Goal: Information Seeking & Learning: Understand process/instructions

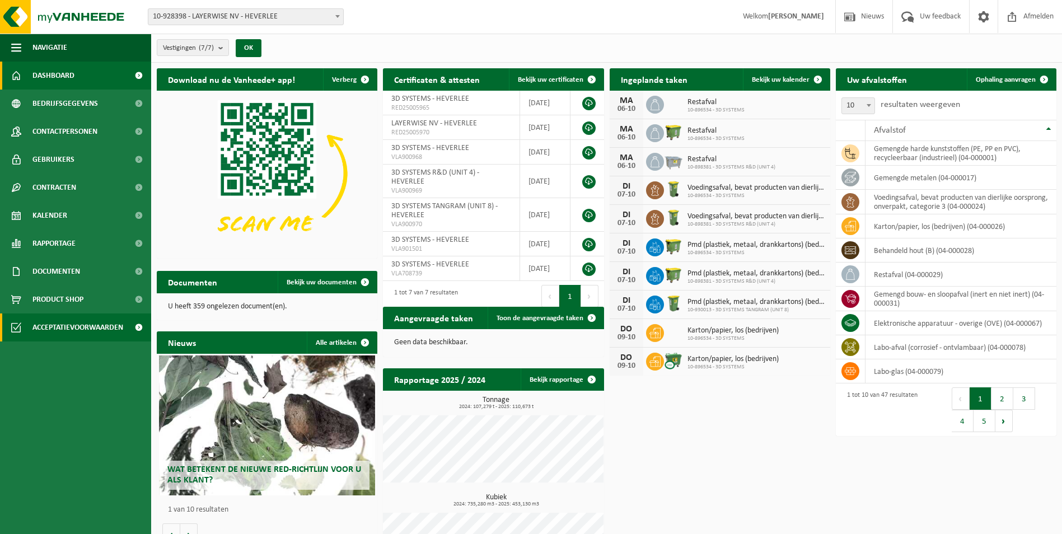
click at [105, 324] on span "Acceptatievoorwaarden" at bounding box center [77, 328] width 91 height 28
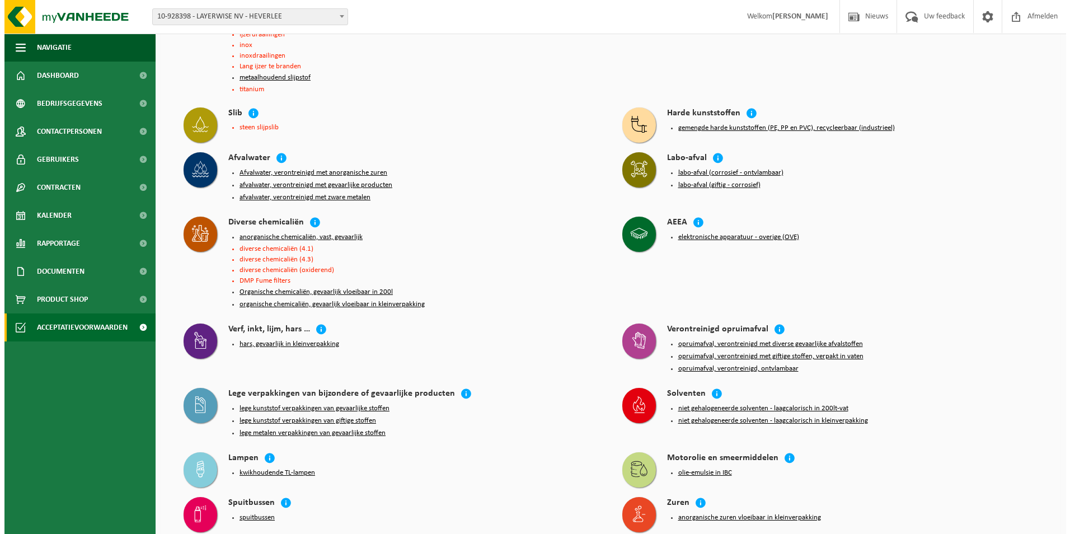
scroll to position [280, 0]
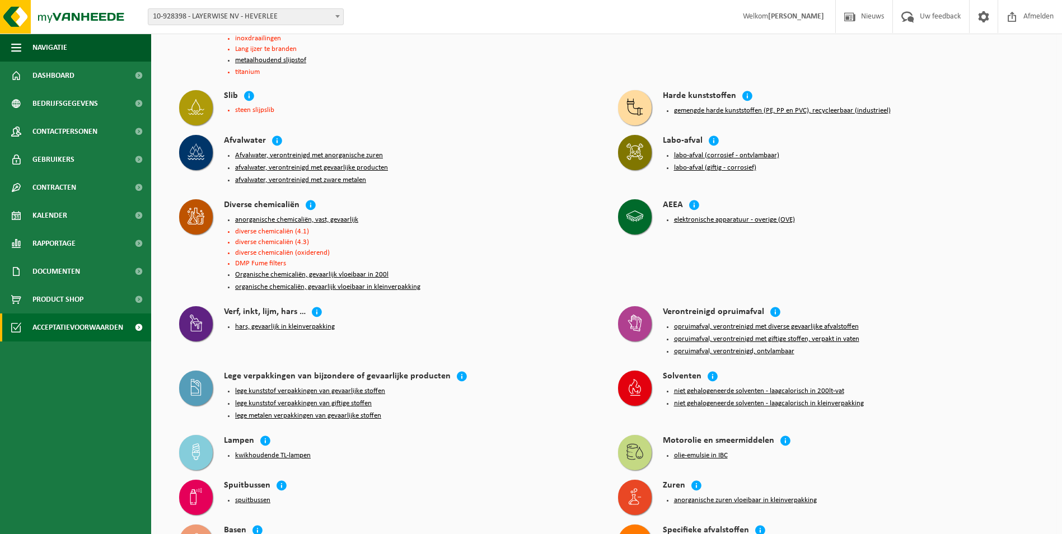
click at [301, 399] on button "lege kunststof verpakkingen van giftige stoffen" at bounding box center [303, 403] width 137 height 9
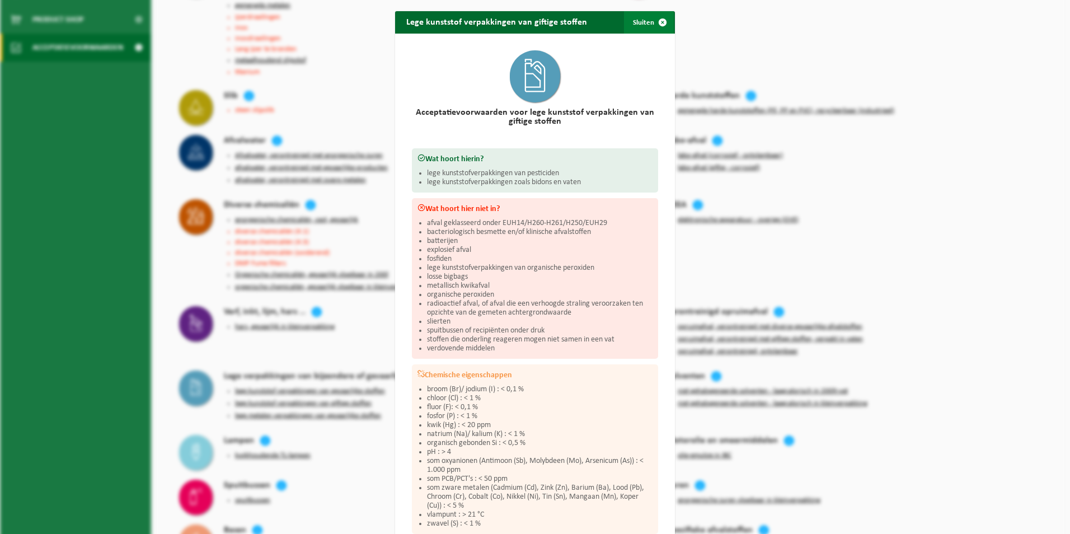
click at [656, 21] on span "button" at bounding box center [663, 22] width 22 height 22
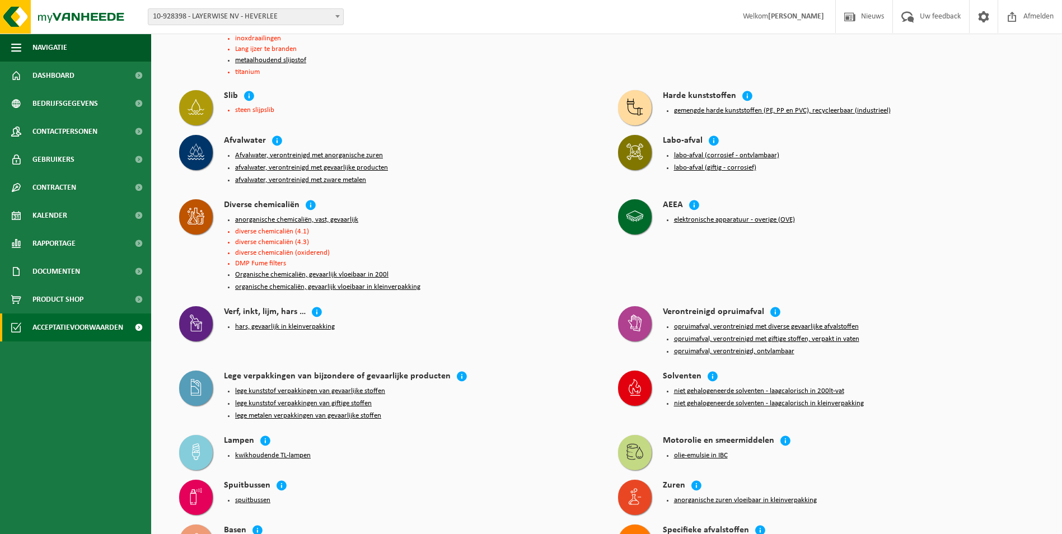
click at [340, 387] on button "lege kunststof verpakkingen van gevaarlijke stoffen" at bounding box center [310, 391] width 150 height 9
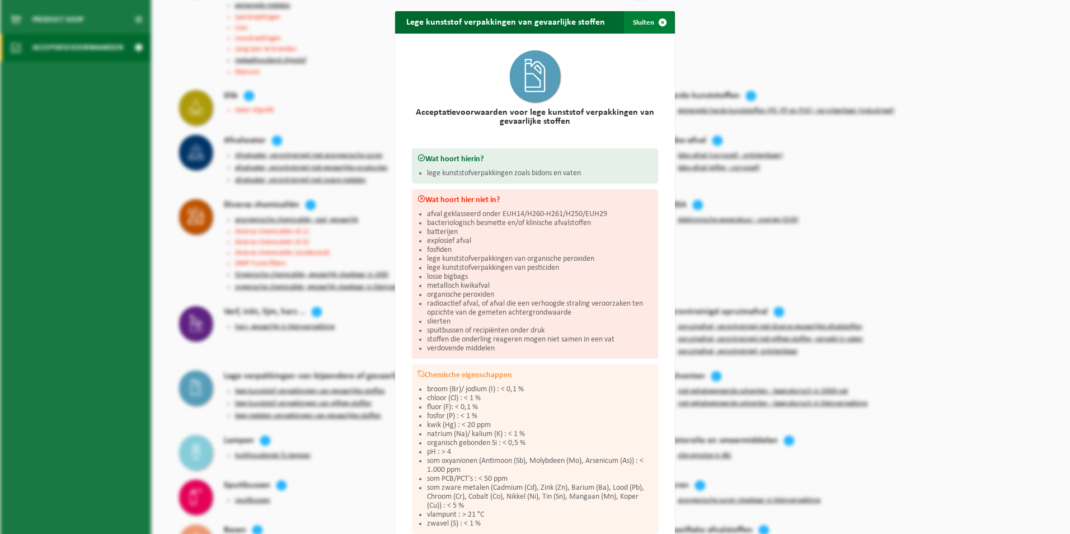
click at [656, 23] on span "button" at bounding box center [663, 22] width 22 height 22
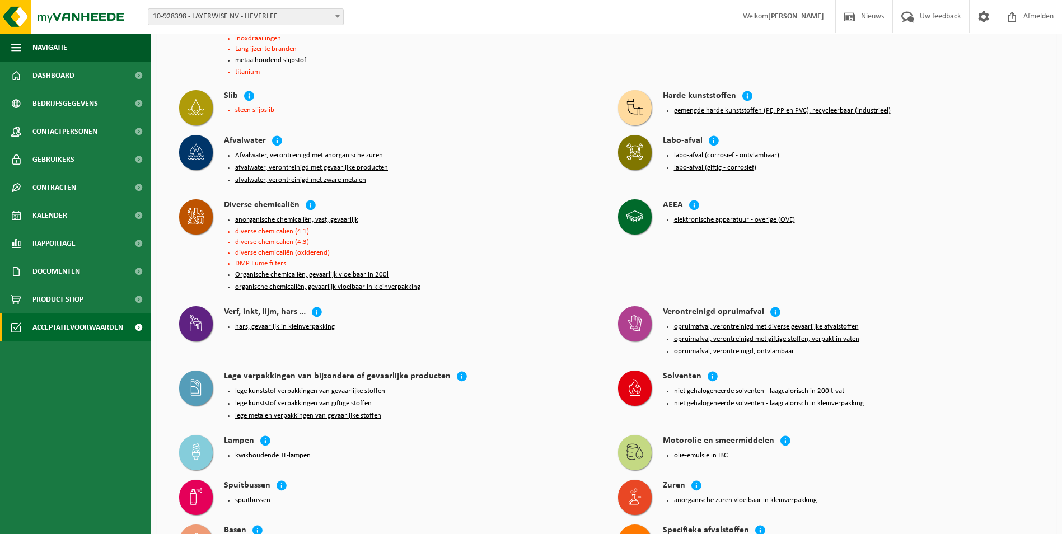
click at [366, 411] on button "lege metalen verpakkingen van gevaarlijke stoffen" at bounding box center [308, 415] width 146 height 9
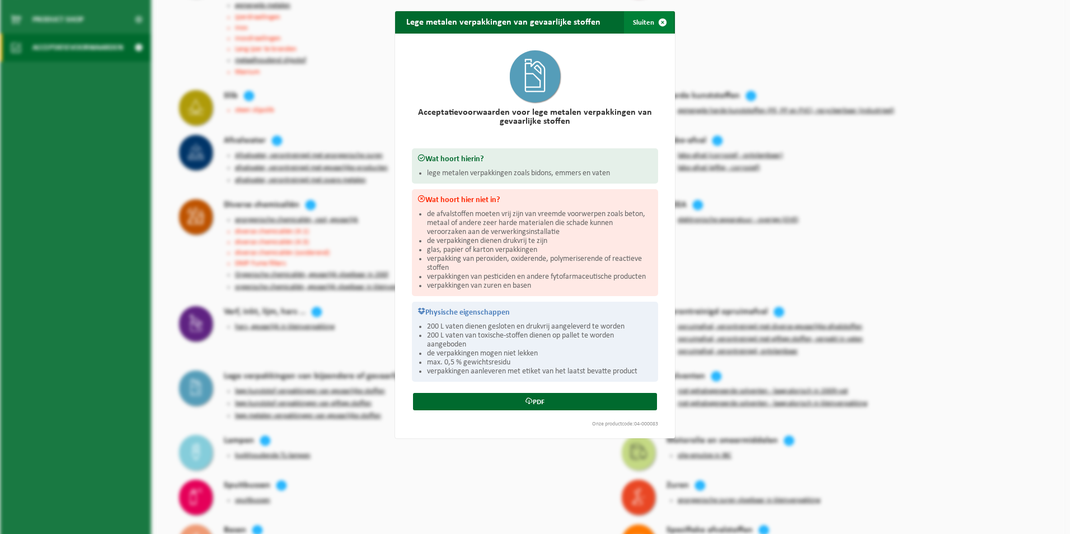
click at [659, 23] on span "button" at bounding box center [663, 22] width 22 height 22
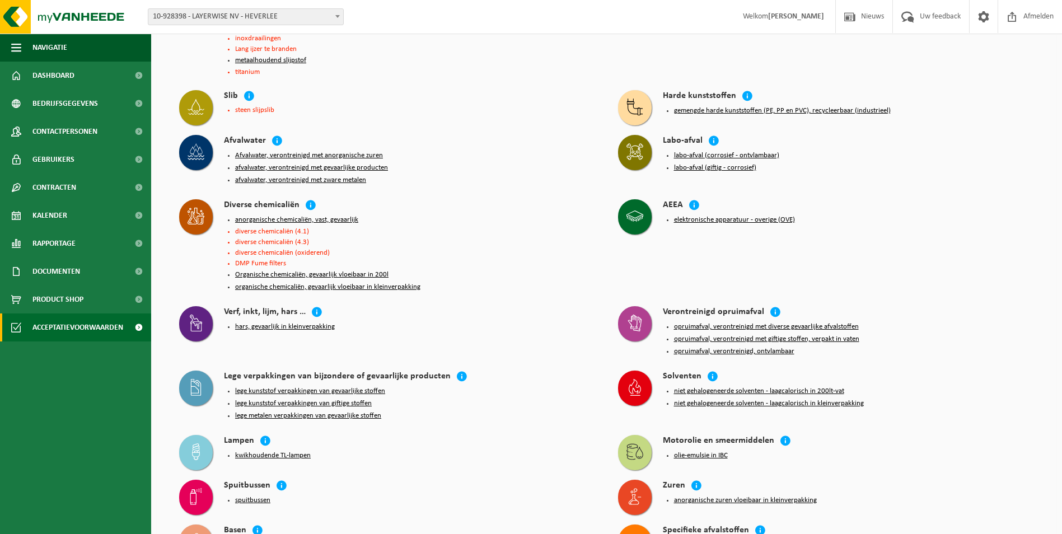
click at [330, 387] on button "lege kunststof verpakkingen van gevaarlijke stoffen" at bounding box center [310, 391] width 150 height 9
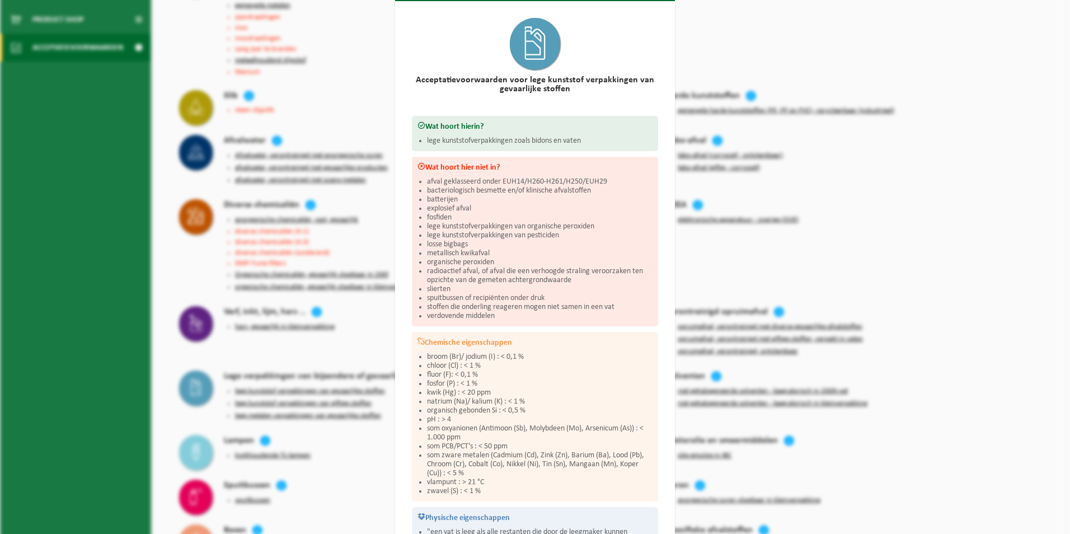
scroll to position [0, 0]
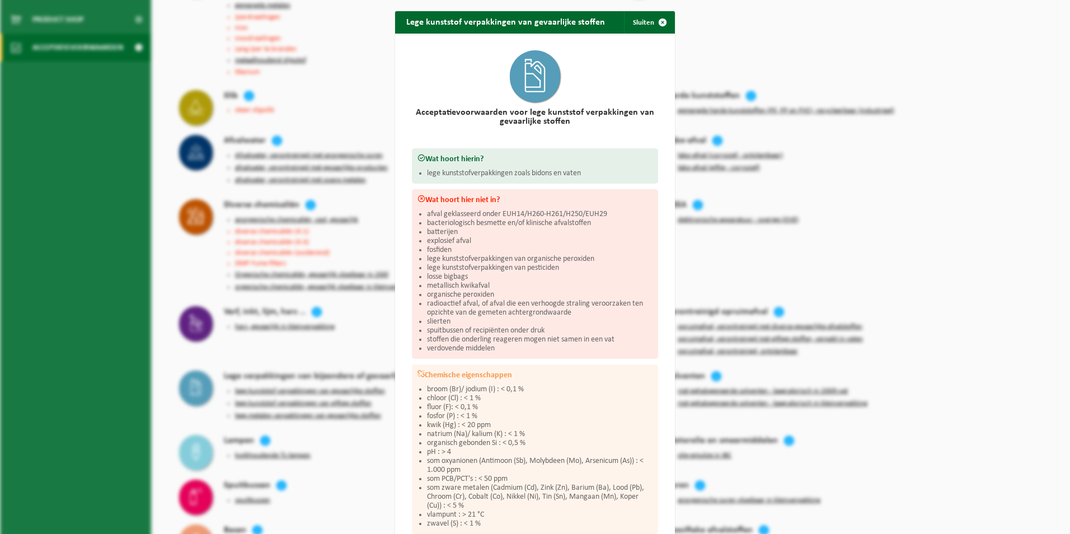
drag, startPoint x: 656, startPoint y: 23, endPoint x: 623, endPoint y: 209, distance: 188.9
click at [623, 209] on div "Lege kunststof verpakkingen van gevaarlijke stoffen Sluiten Acceptatievoorwaard…" at bounding box center [535, 379] width 280 height 737
click at [660, 24] on span "button" at bounding box center [663, 22] width 22 height 22
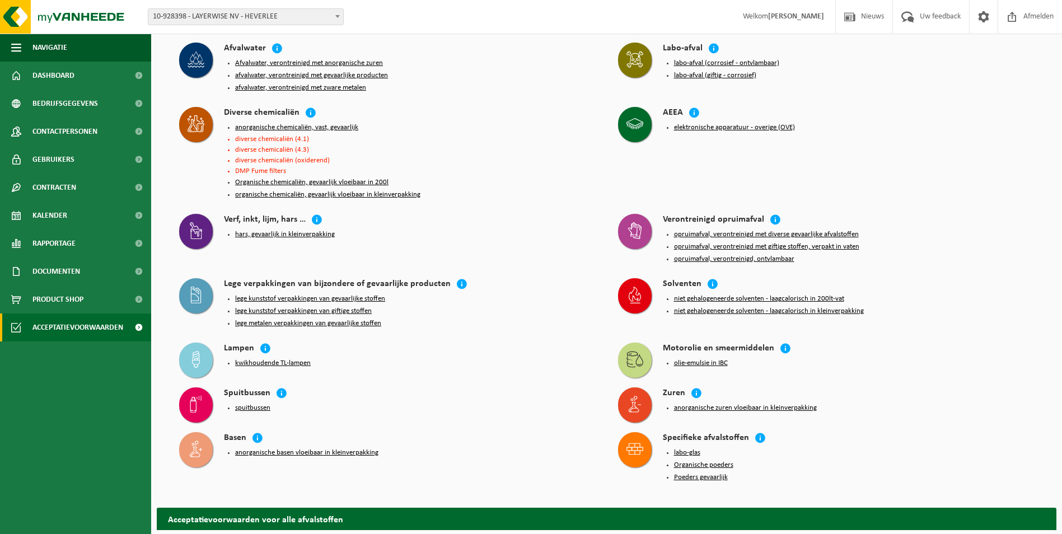
scroll to position [392, 0]
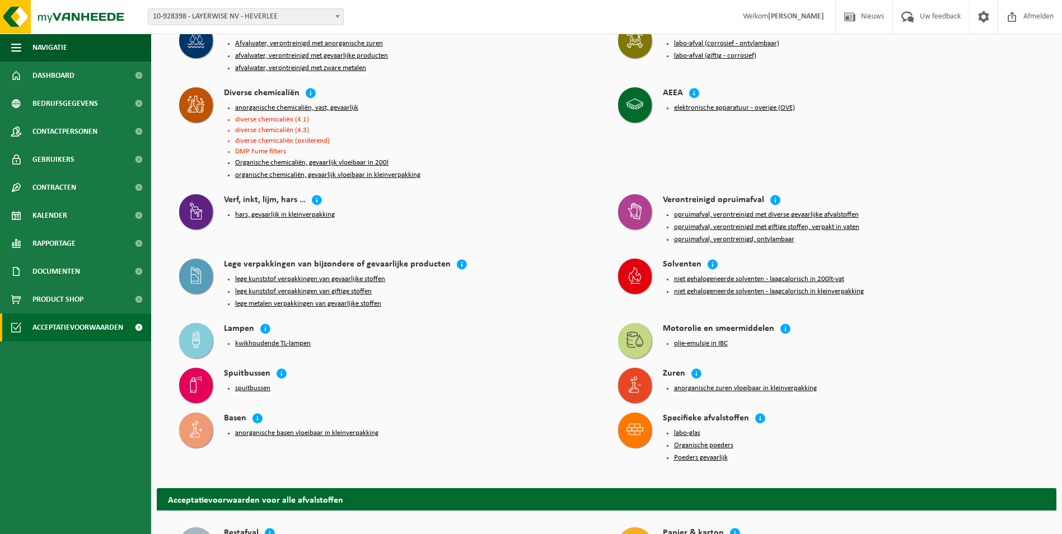
click at [281, 300] on button "lege metalen verpakkingen van gevaarlijke stoffen" at bounding box center [308, 304] width 146 height 9
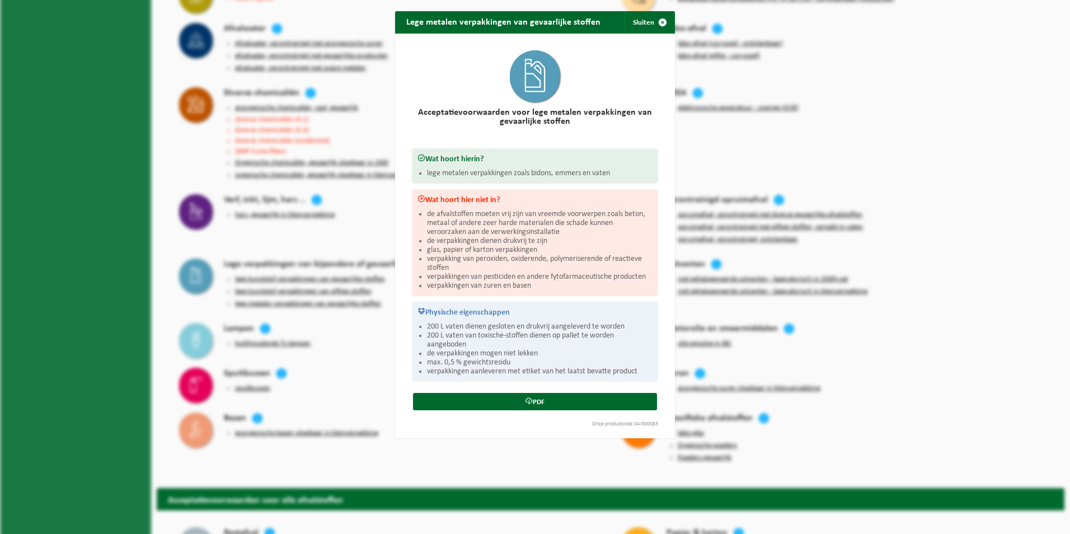
click at [661, 21] on span "button" at bounding box center [663, 22] width 22 height 22
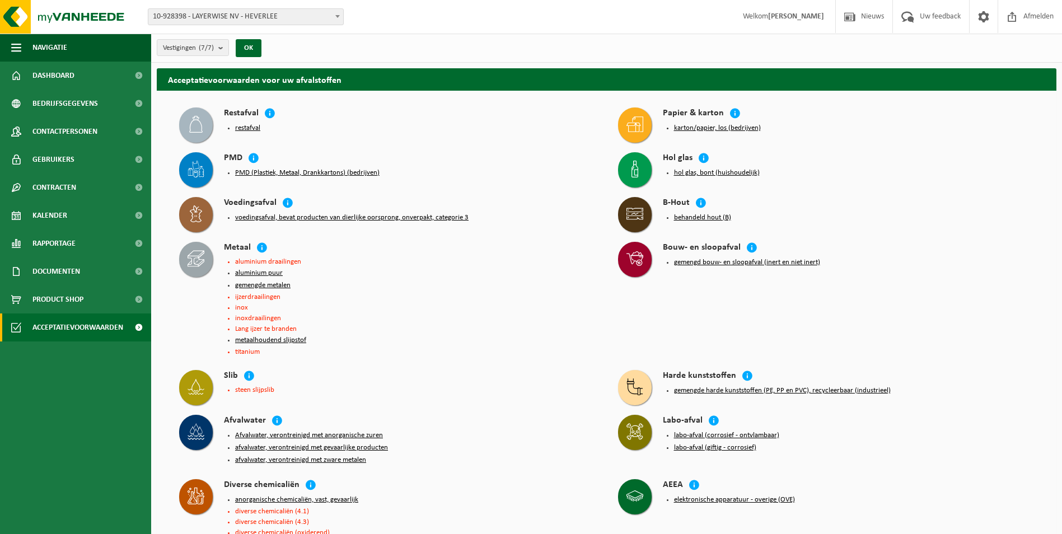
scroll to position [56, 0]
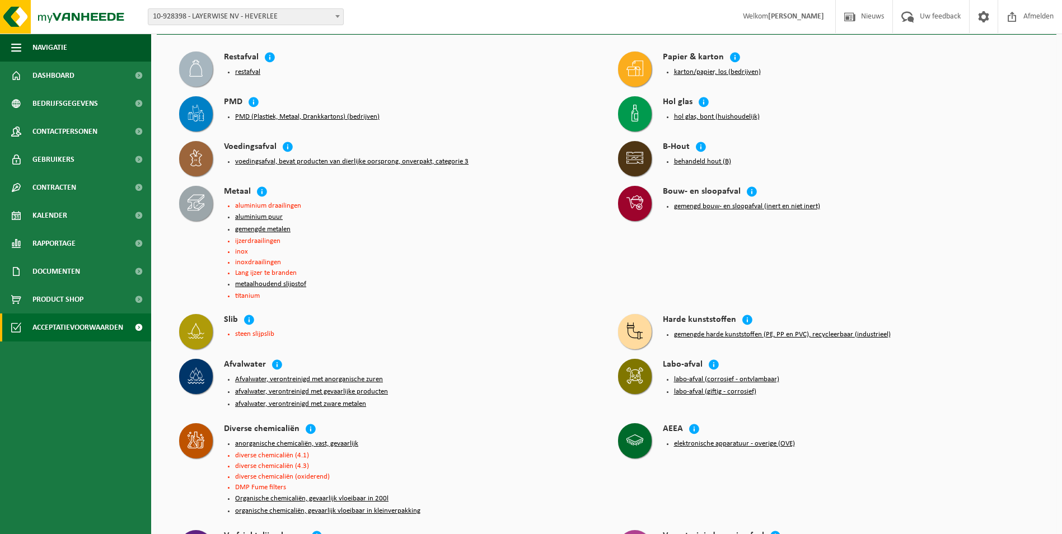
click at [255, 228] on button "gemengde metalen" at bounding box center [262, 229] width 55 height 9
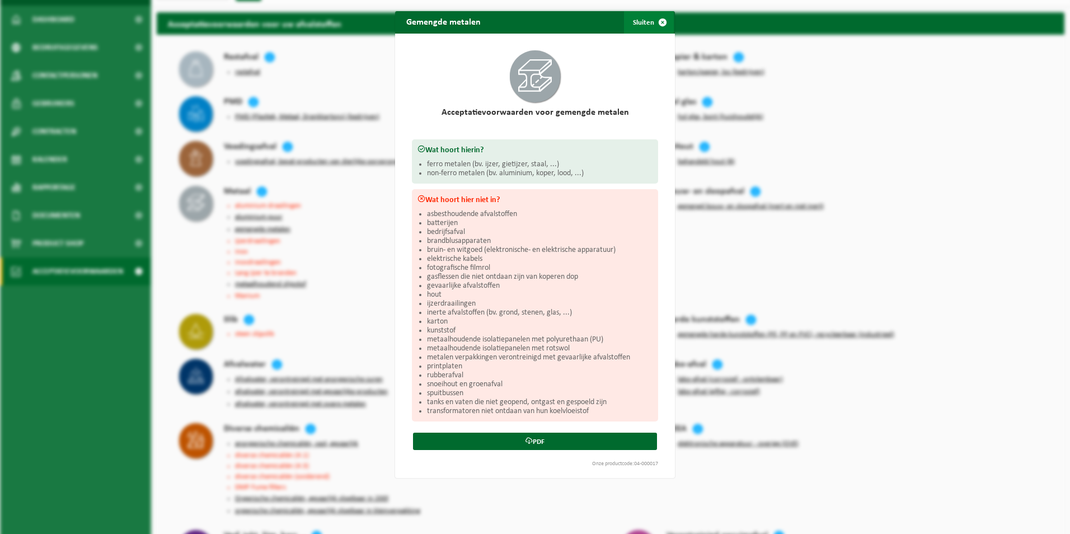
click at [658, 24] on span "button" at bounding box center [663, 22] width 22 height 22
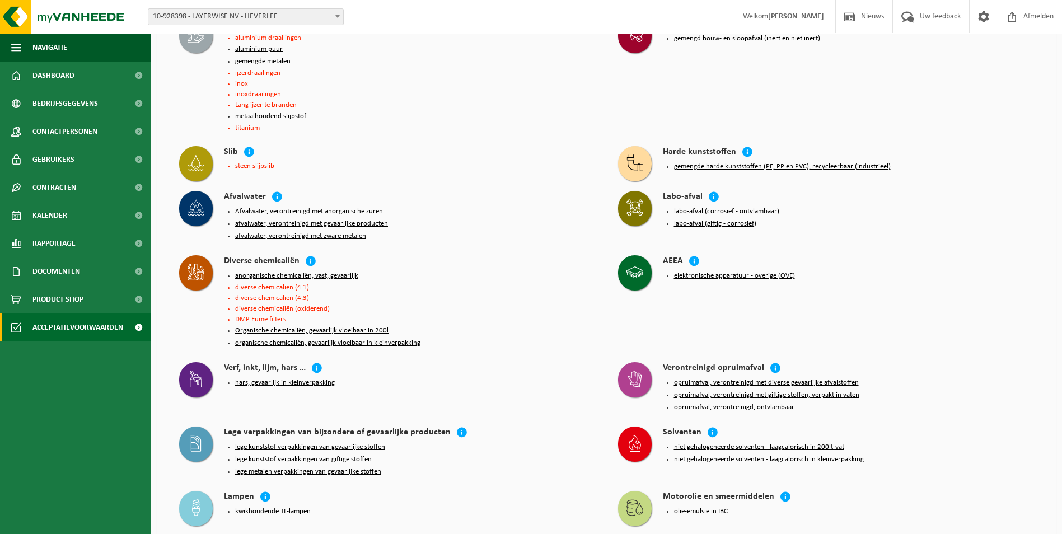
scroll to position [168, 0]
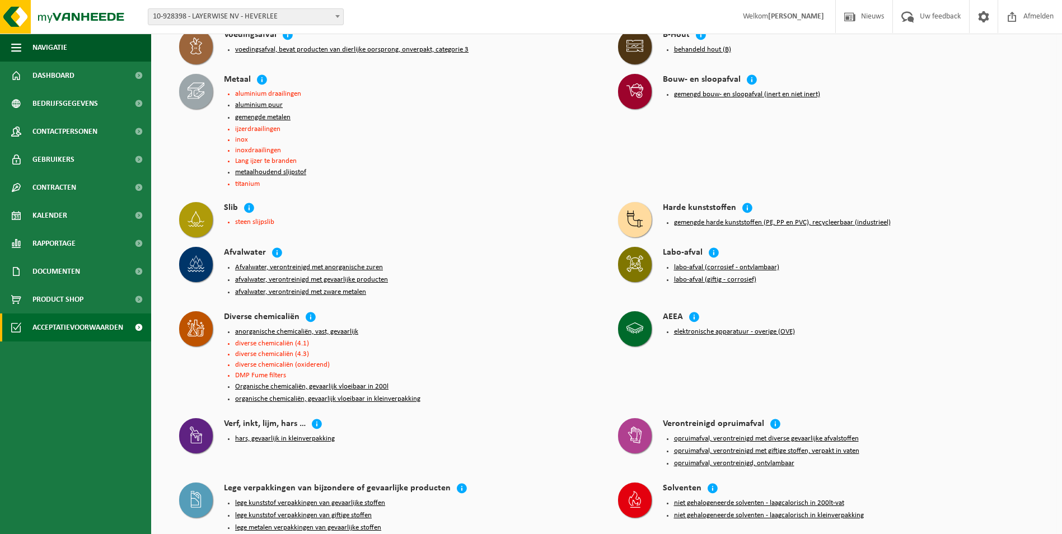
click at [259, 115] on button "gemengde metalen" at bounding box center [262, 117] width 55 height 9
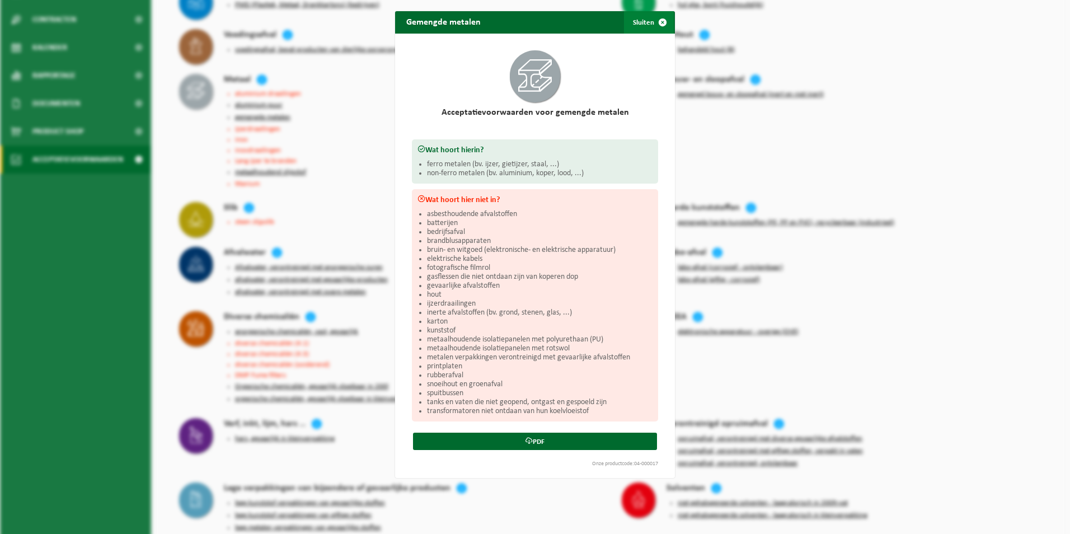
click at [655, 21] on span "button" at bounding box center [663, 22] width 22 height 22
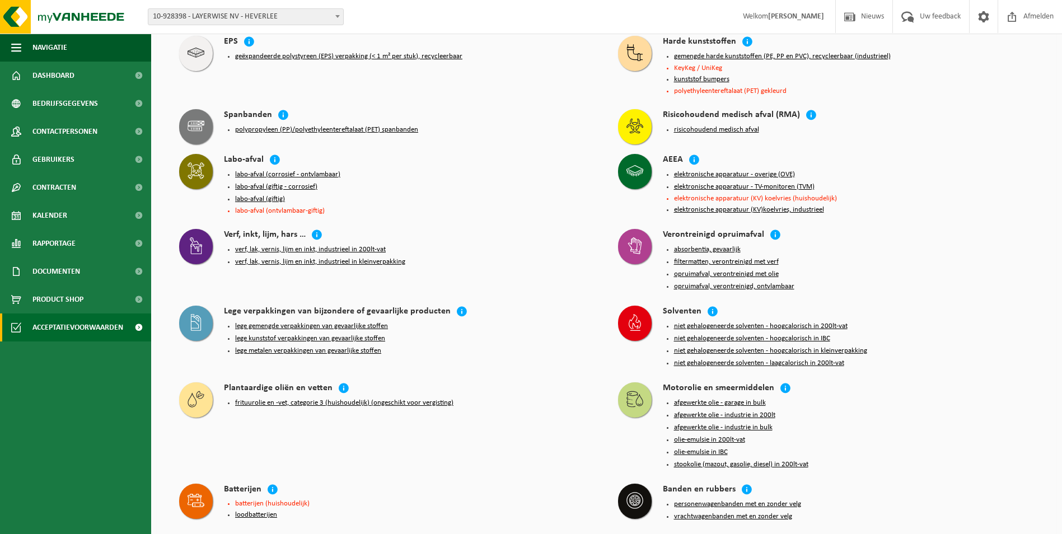
scroll to position [1456, 0]
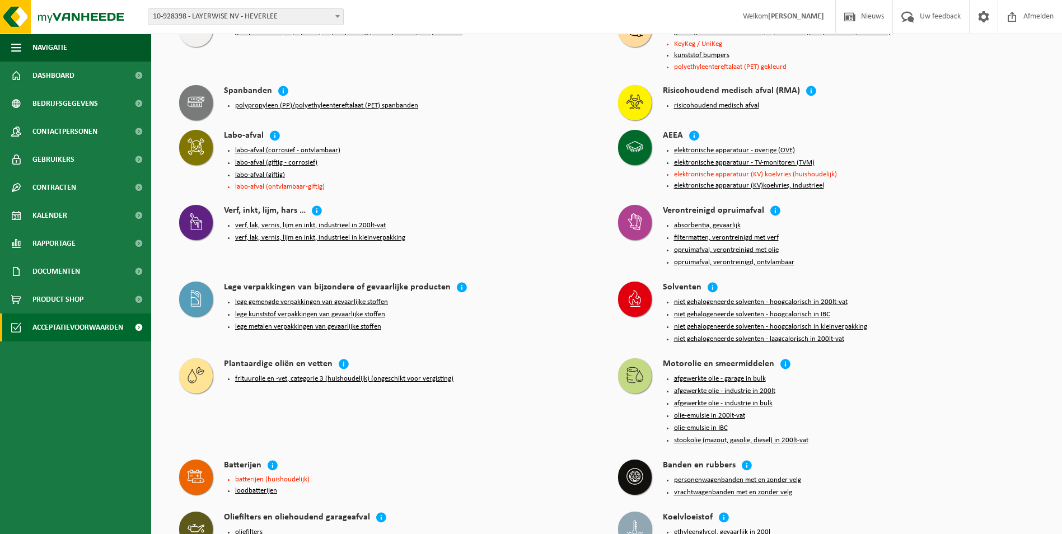
click at [261, 171] on button "labo-afval (giftig)" at bounding box center [260, 175] width 50 height 9
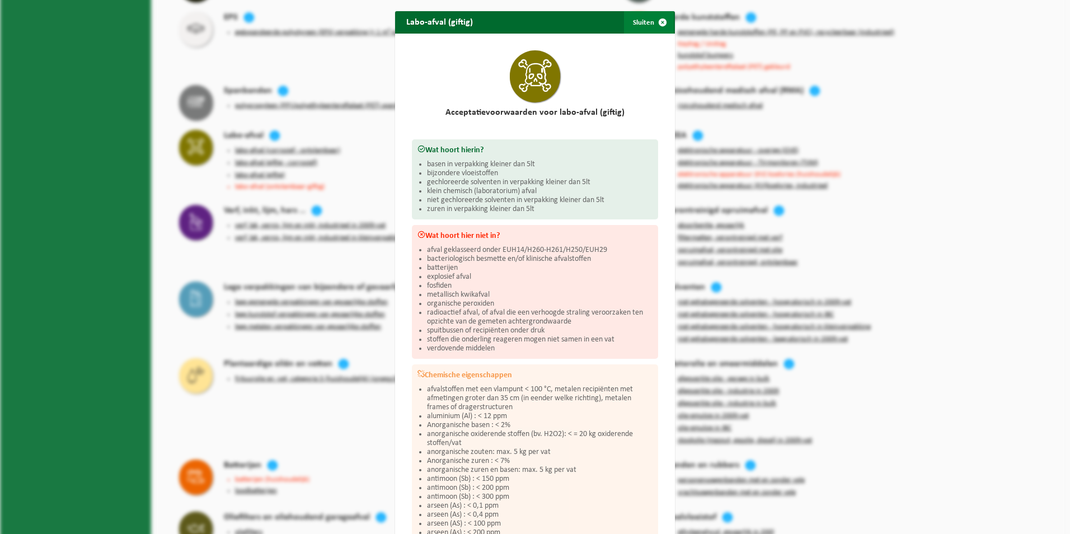
click at [660, 22] on span "button" at bounding box center [663, 22] width 22 height 22
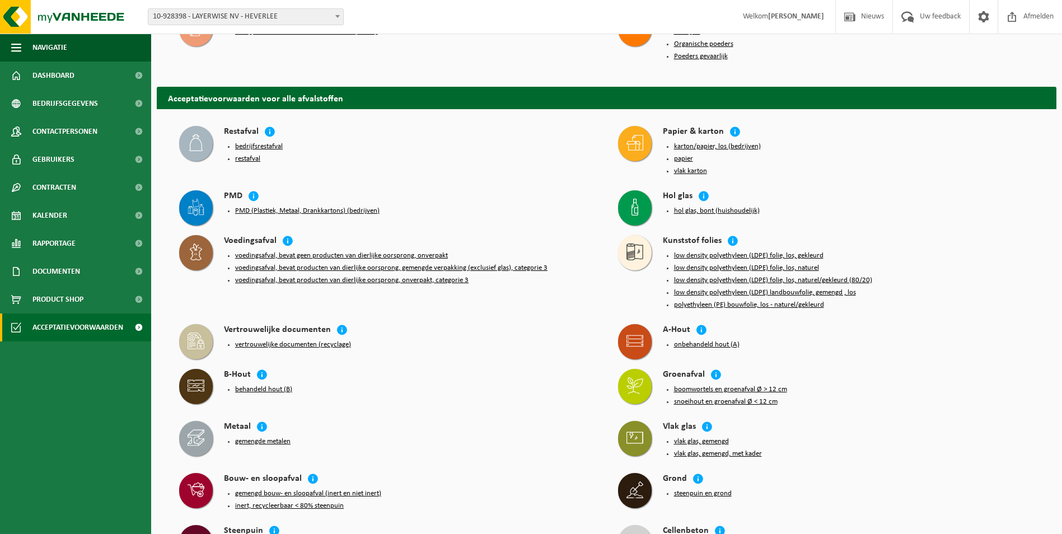
scroll to position [793, 0]
